Goal: Use online tool/utility: Utilize a website feature to perform a specific function

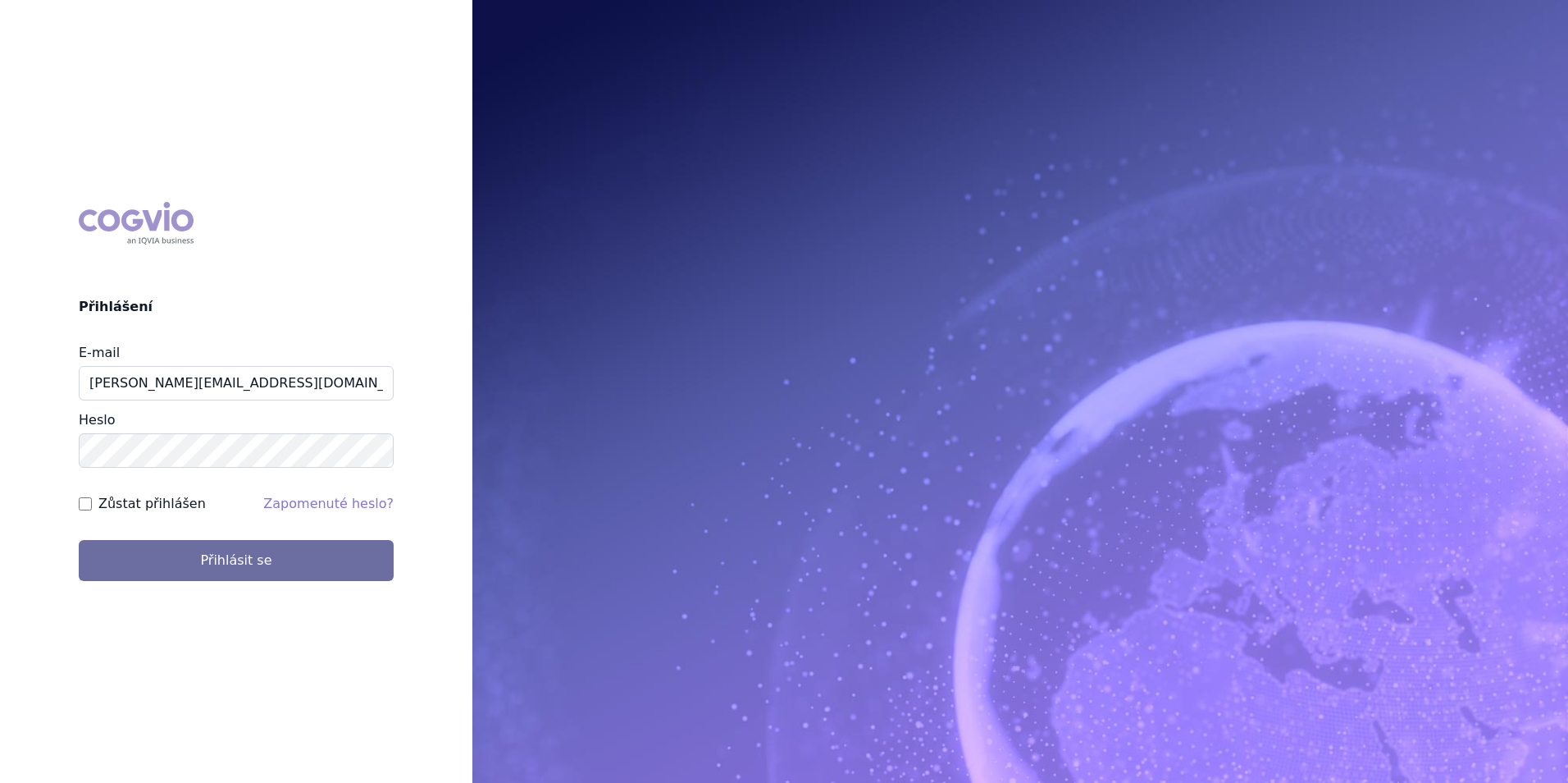
type input "[PERSON_NAME][EMAIL_ADDRESS][DOMAIN_NAME]"
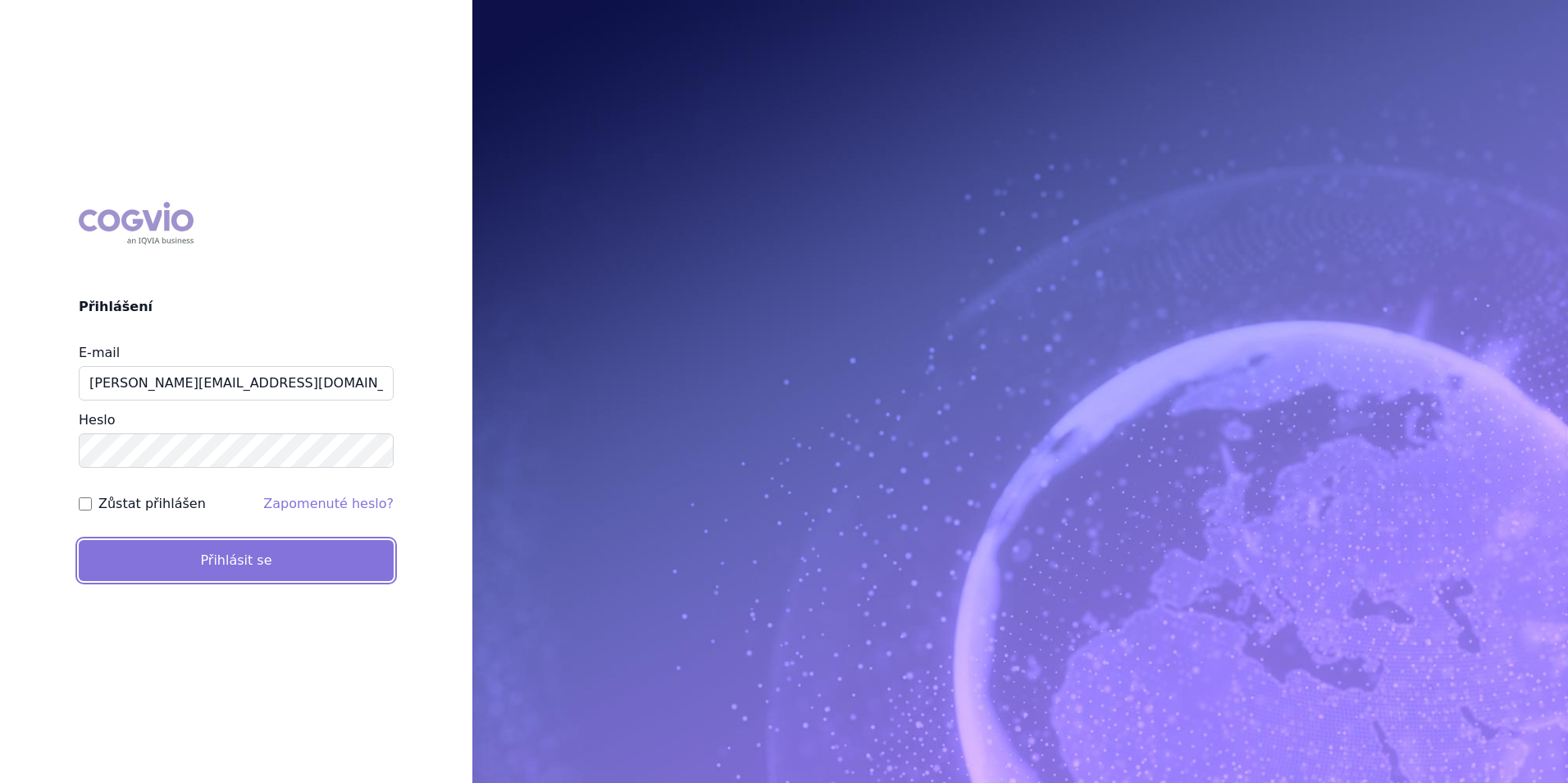
click at [232, 544] on button "Přihlásit se" at bounding box center [236, 561] width 315 height 41
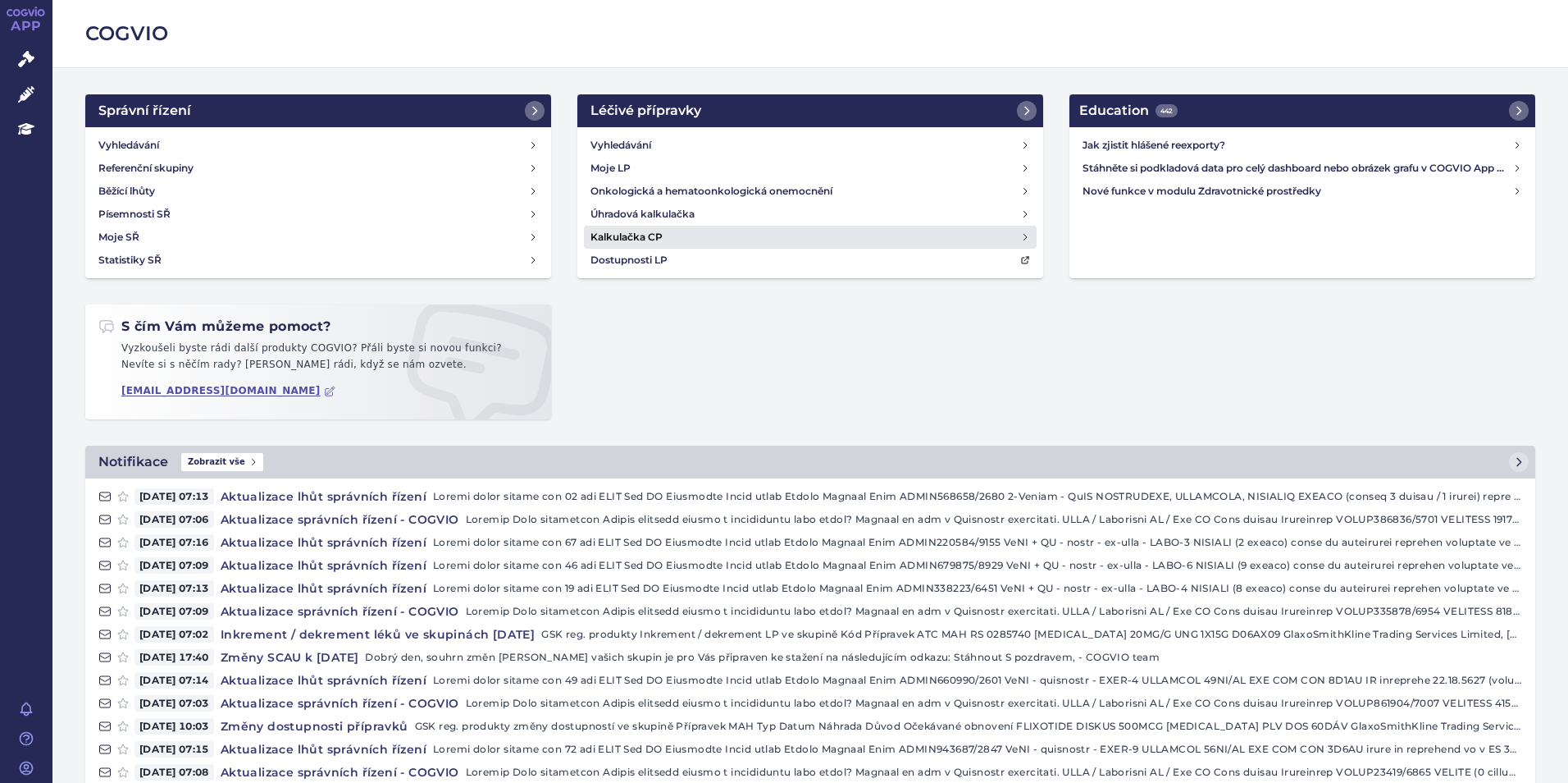
click at [620, 235] on h4 "Kalkulačka CP" at bounding box center [626, 237] width 72 height 17
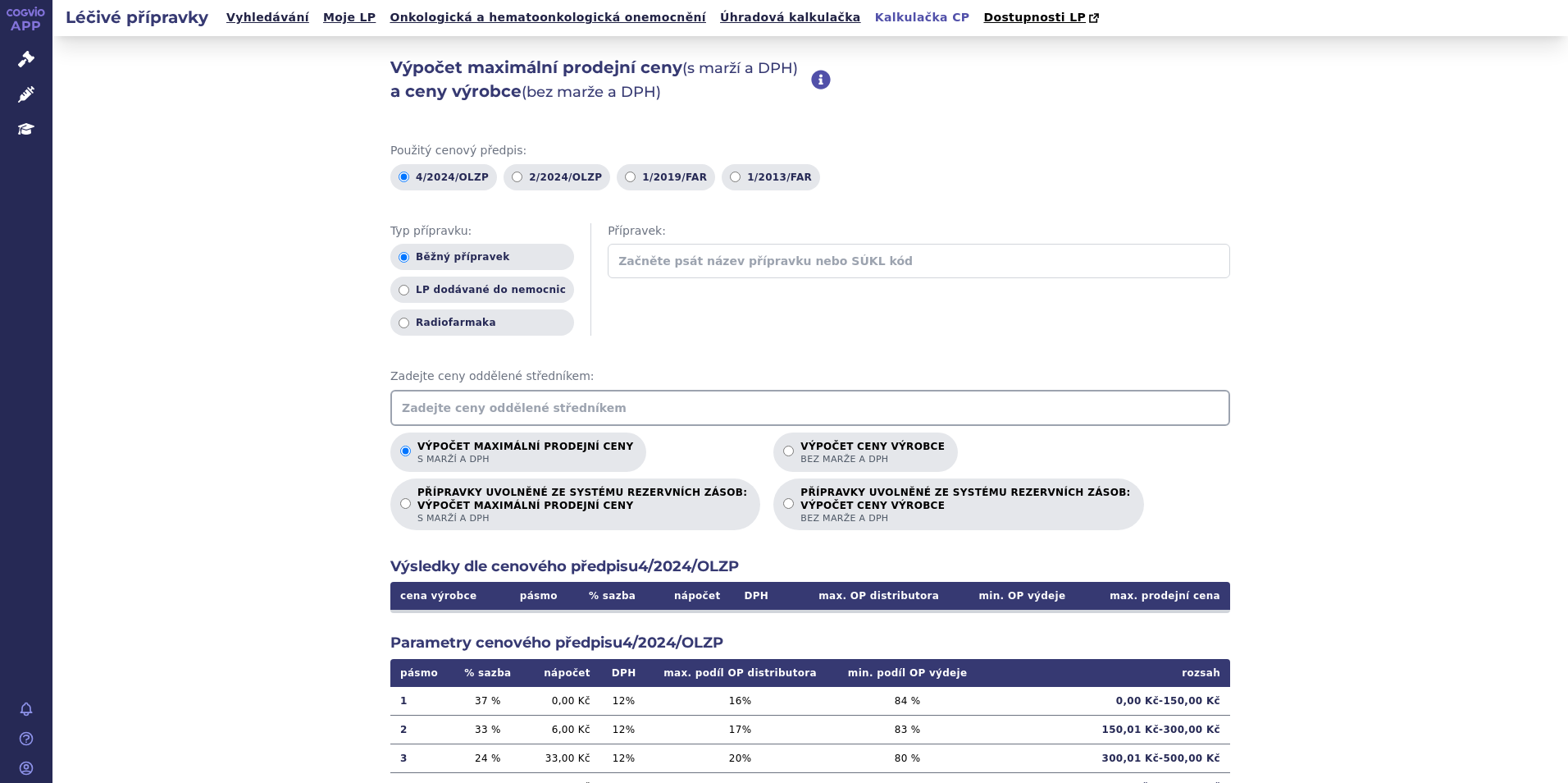
click at [529, 417] on input "text" at bounding box center [810, 407] width 840 height 36
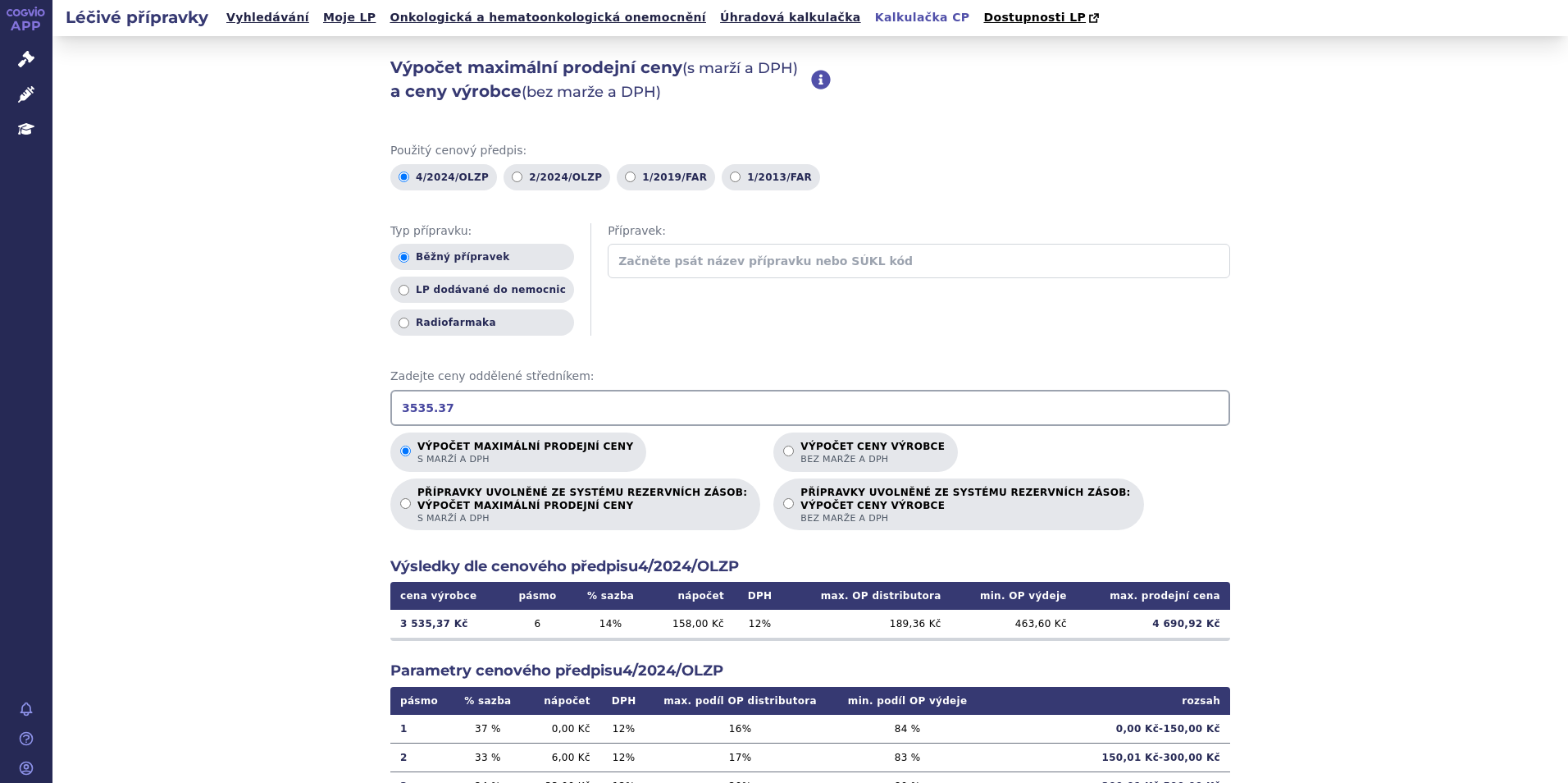
drag, startPoint x: 448, startPoint y: 408, endPoint x: 392, endPoint y: 409, distance: 56.0
click at [392, 409] on input "3535.37" at bounding box center [810, 407] width 840 height 36
type input "4000.98"
